Goal: Task Accomplishment & Management: Use online tool/utility

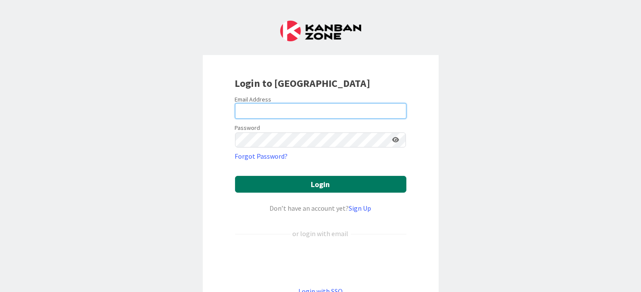
type input "[EMAIL_ADDRESS][DOMAIN_NAME]"
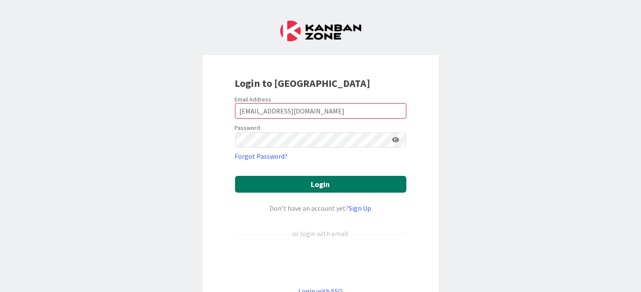
click at [319, 184] on button "Login" at bounding box center [320, 184] width 171 height 17
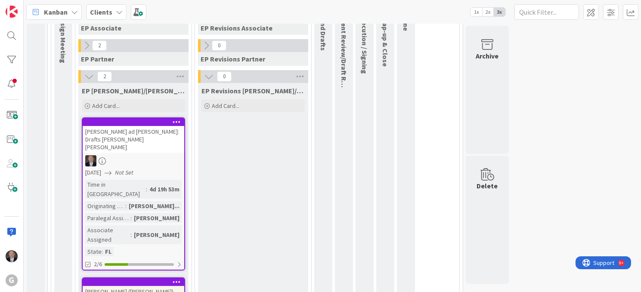
scroll to position [140, 0]
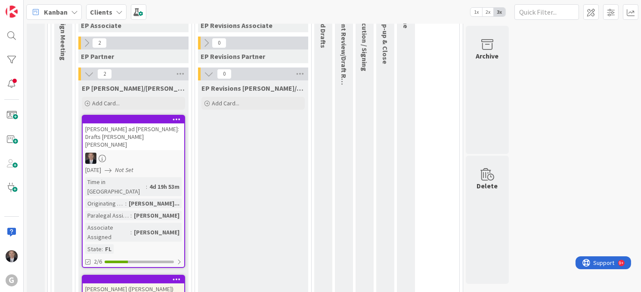
click at [140, 153] on div at bounding box center [134, 158] width 102 height 11
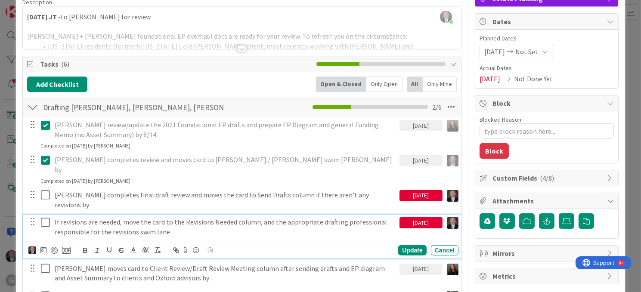
scroll to position [74, 0]
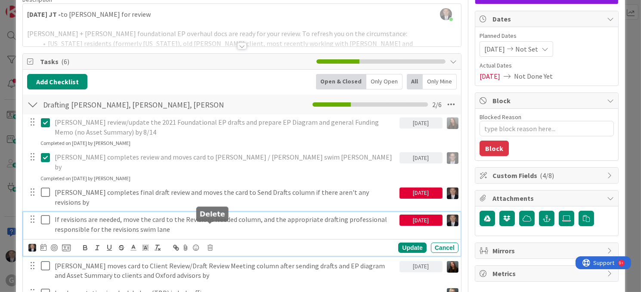
click at [210, 245] on icon at bounding box center [210, 248] width 5 height 6
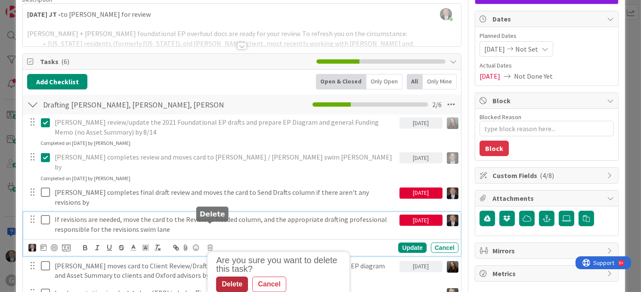
click at [225, 277] on div "Delete" at bounding box center [232, 285] width 32 height 16
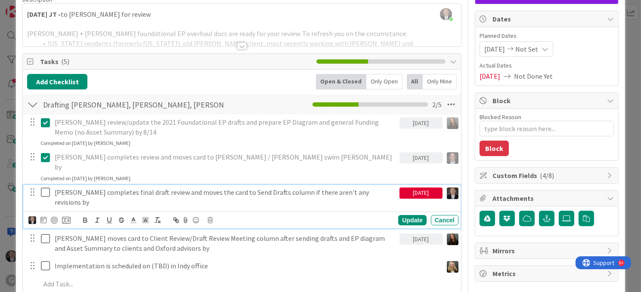
click at [265, 188] on p "[PERSON_NAME] completes final draft review and moves the card to Send Drafts co…" at bounding box center [225, 197] width 341 height 19
click at [45, 187] on icon at bounding box center [45, 192] width 9 height 10
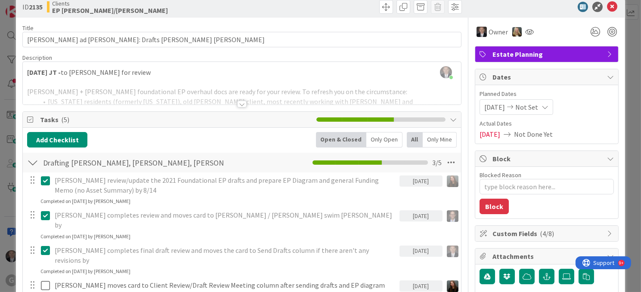
scroll to position [0, 0]
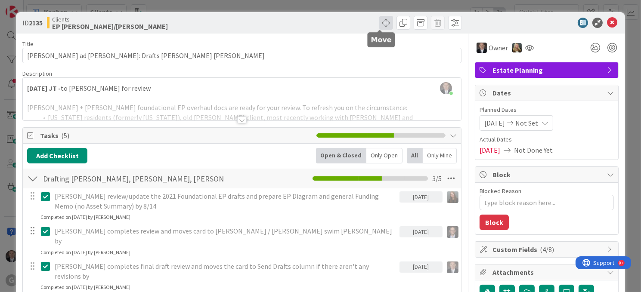
click at [381, 22] on span at bounding box center [386, 23] width 14 height 14
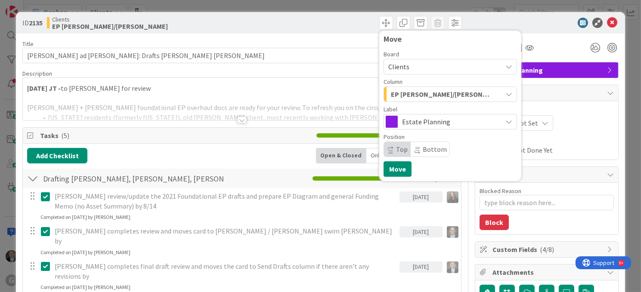
click at [506, 95] on icon "button" at bounding box center [509, 94] width 7 height 7
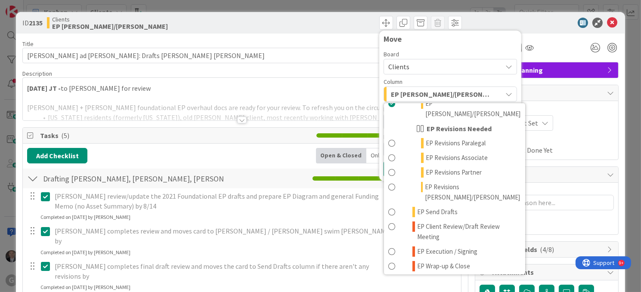
scroll to position [129, 0]
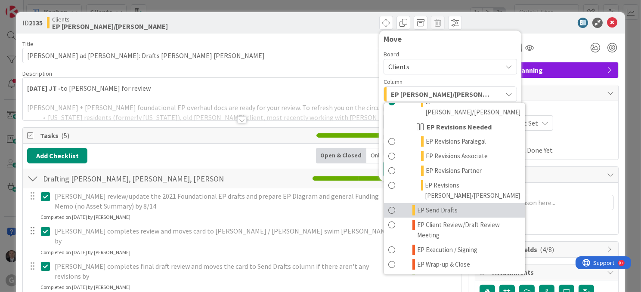
click at [388, 205] on span at bounding box center [391, 210] width 7 height 10
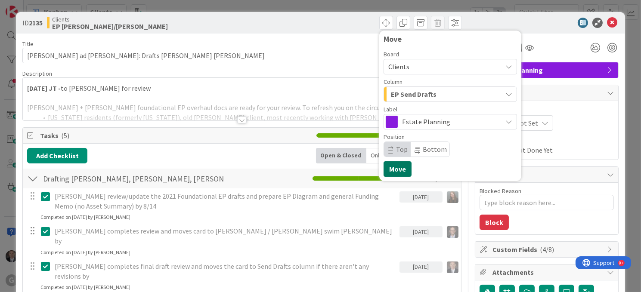
click at [388, 169] on button "Move" at bounding box center [398, 169] width 28 height 16
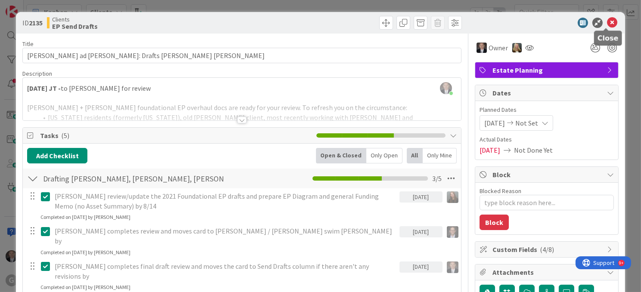
click at [607, 22] on icon at bounding box center [612, 23] width 10 height 10
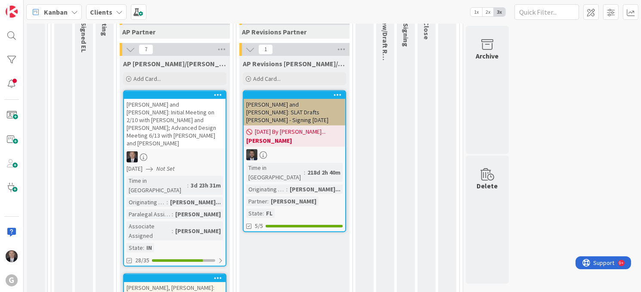
scroll to position [492, 0]
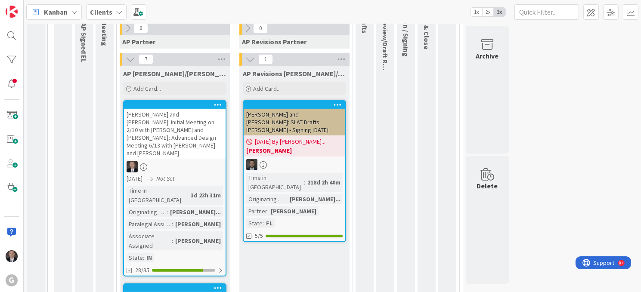
click at [192, 161] on div at bounding box center [175, 166] width 102 height 11
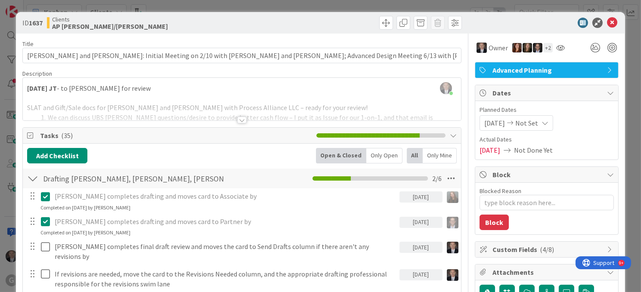
click at [202, 108] on div at bounding box center [242, 110] width 438 height 22
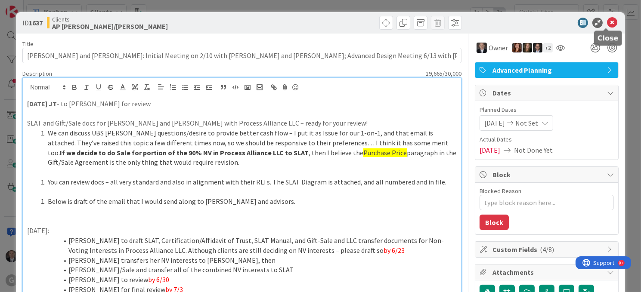
click at [607, 20] on icon at bounding box center [612, 23] width 10 height 10
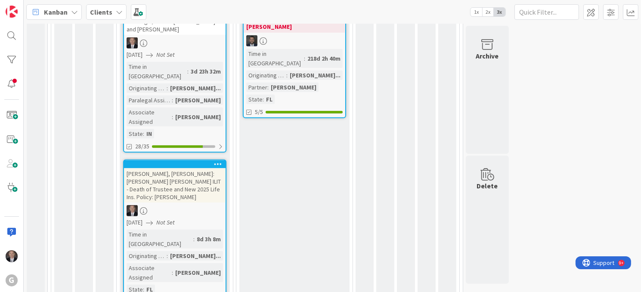
scroll to position [635, 0]
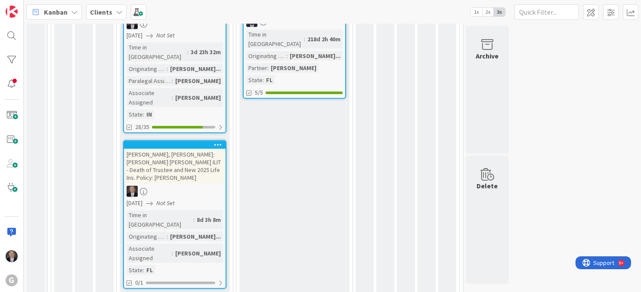
click at [183, 186] on div at bounding box center [175, 191] width 102 height 11
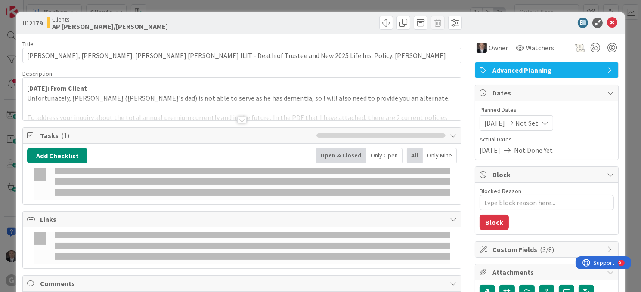
type textarea "x"
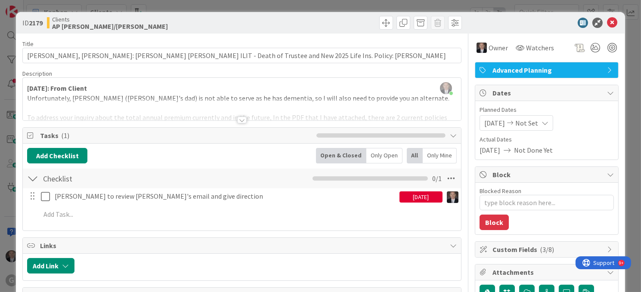
click at [336, 102] on div at bounding box center [242, 110] width 438 height 22
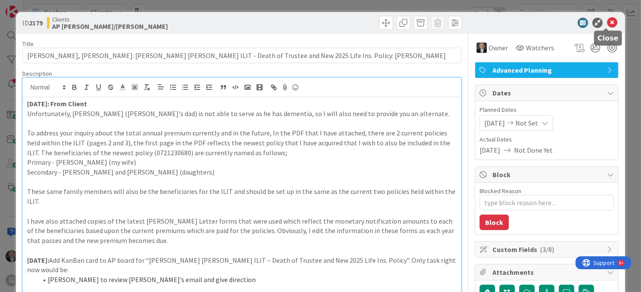
click at [607, 22] on icon at bounding box center [612, 23] width 10 height 10
